Goal: Task Accomplishment & Management: Use online tool/utility

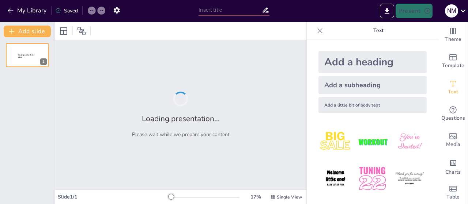
type input "Unpacking Purpose: Analyzing Multiple Intentions in Texts"
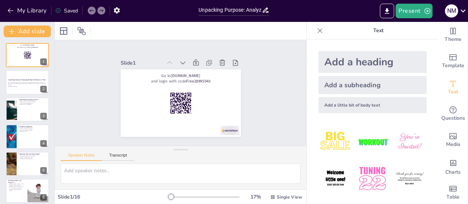
checkbox input "true"
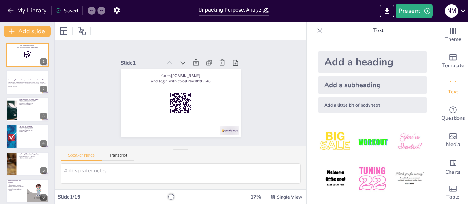
checkbox input "true"
click at [408, 14] on button "Present" at bounding box center [414, 11] width 37 height 15
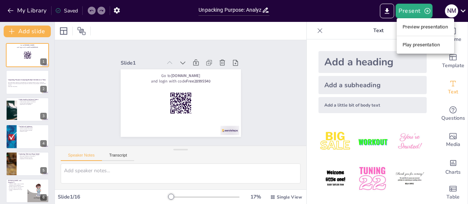
click at [18, 196] on div at bounding box center [234, 102] width 468 height 204
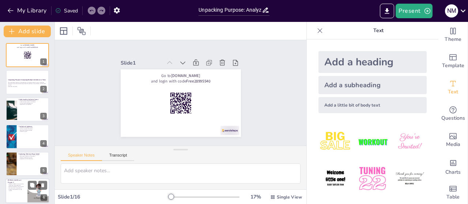
checkbox input "true"
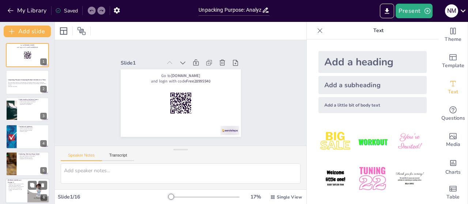
checkbox input "true"
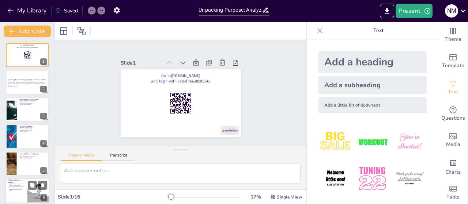
checkbox input "true"
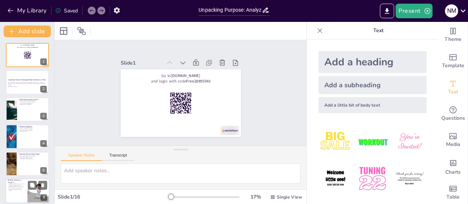
checkbox input "true"
click at [11, 188] on p "Warnings about manipulation." at bounding box center [17, 188] width 18 height 1
type textarea "[PERSON_NAME]'s struggle reflects moral dilemmas that are relatable to readers.…"
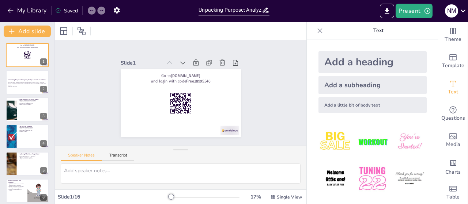
checkbox input "true"
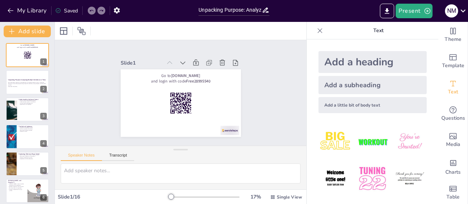
checkbox input "true"
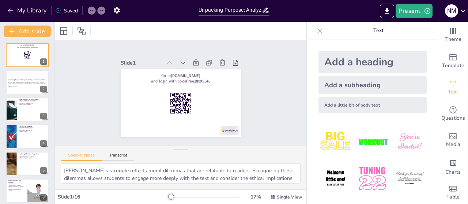
scroll to position [70, 0]
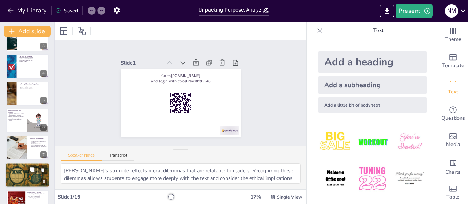
checkbox input "true"
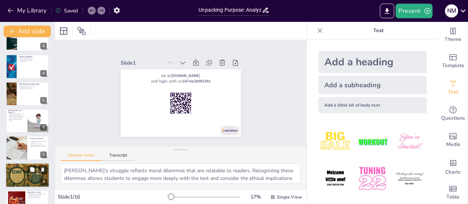
checkbox input "true"
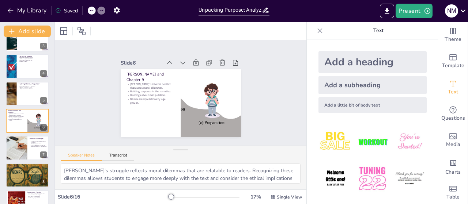
checkbox input "true"
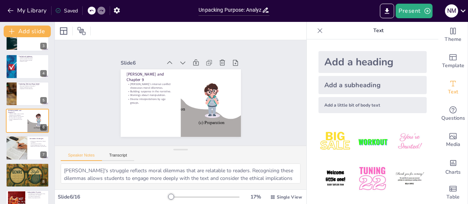
checkbox input "true"
click at [414, 8] on button "Present" at bounding box center [414, 11] width 37 height 15
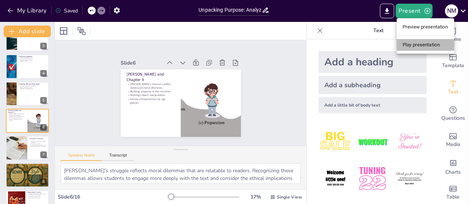
click at [428, 42] on li "Play presentation" at bounding box center [425, 45] width 57 height 12
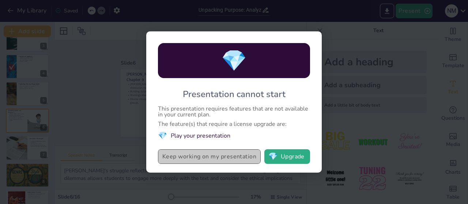
click at [212, 155] on button "Keep working on my presentation" at bounding box center [209, 157] width 103 height 15
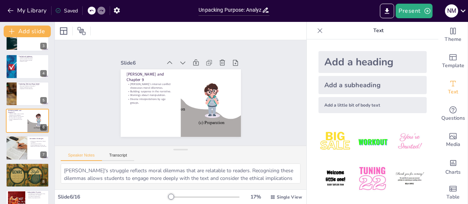
checkbox input "true"
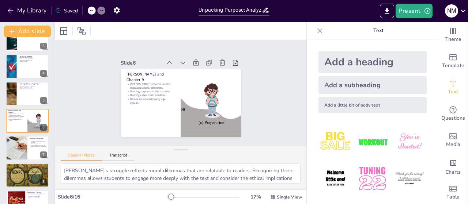
checkbox input "true"
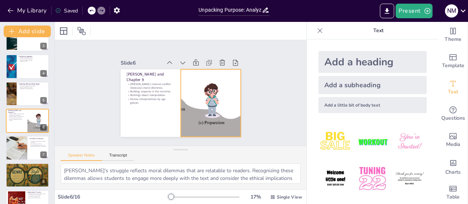
checkbox input "true"
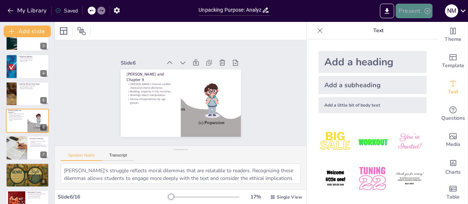
click at [407, 9] on button "Present" at bounding box center [414, 11] width 37 height 15
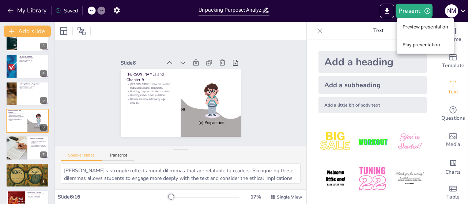
click at [383, 11] on div at bounding box center [234, 102] width 468 height 204
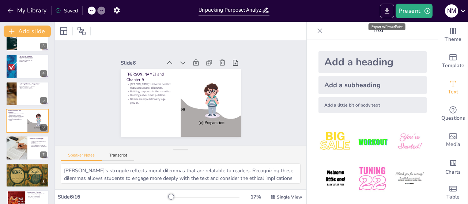
click at [384, 11] on button "Export to PowerPoint" at bounding box center [387, 11] width 14 height 15
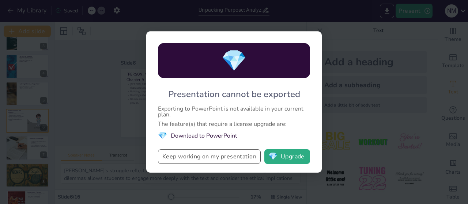
click at [214, 155] on button "Keep working on my presentation" at bounding box center [209, 157] width 103 height 15
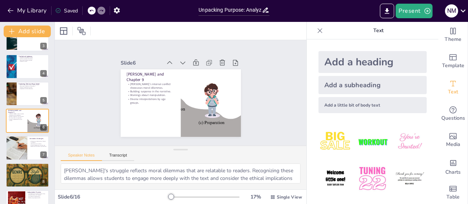
checkbox input "true"
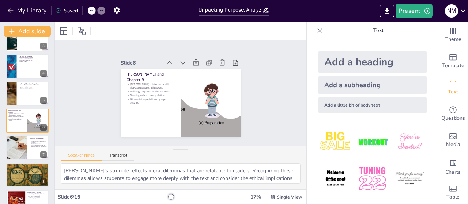
checkbox input "true"
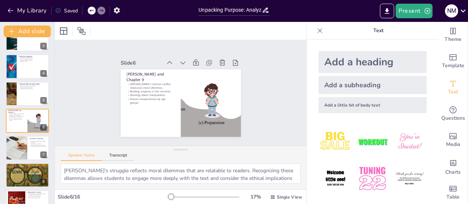
checkbox input "true"
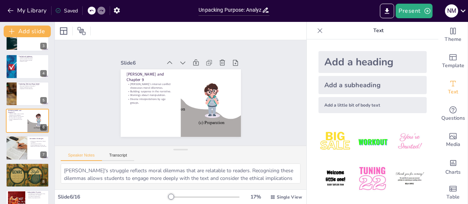
checkbox input "true"
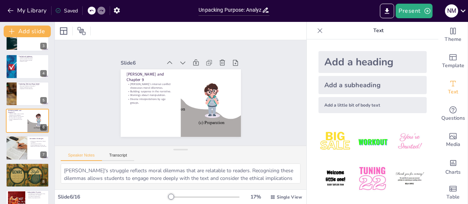
checkbox input "true"
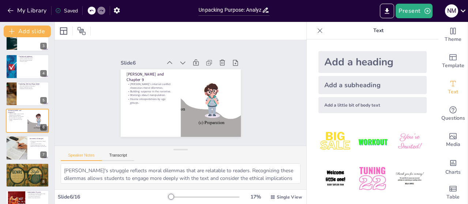
checkbox input "true"
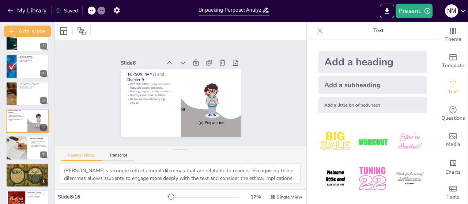
checkbox input "true"
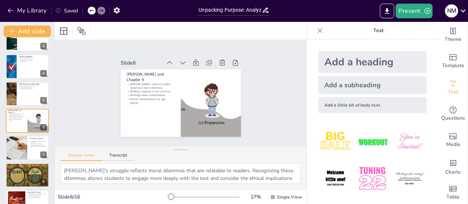
checkbox input "true"
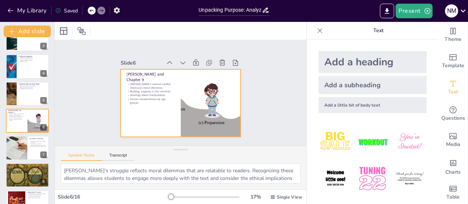
checkbox input "true"
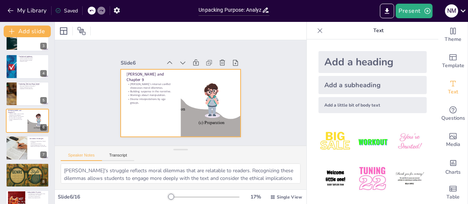
checkbox input "true"
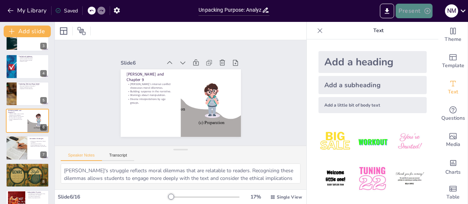
click at [407, 17] on button "Present" at bounding box center [414, 11] width 37 height 15
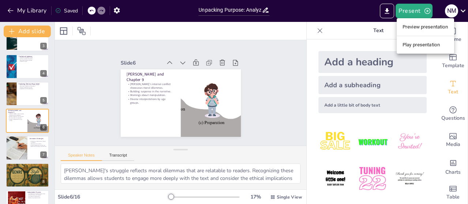
checkbox input "true"
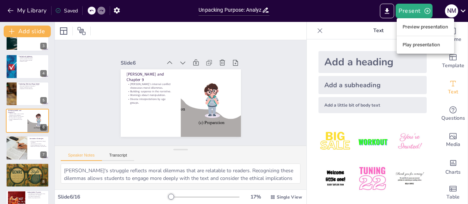
checkbox input "true"
